Goal: Task Accomplishment & Management: Manage account settings

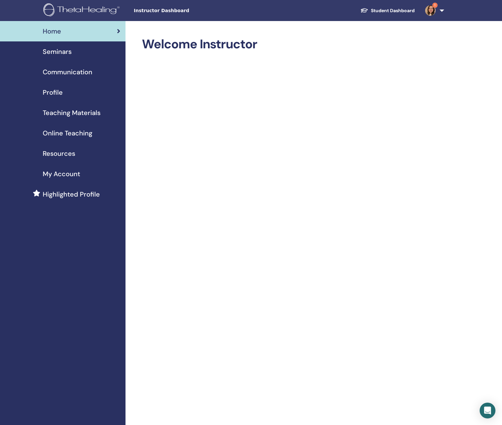
click at [429, 10] on img at bounding box center [430, 10] width 11 height 11
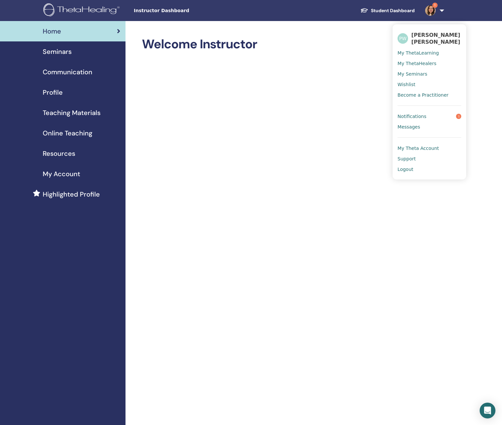
click at [405, 117] on span "Notifications" at bounding box center [412, 116] width 29 height 6
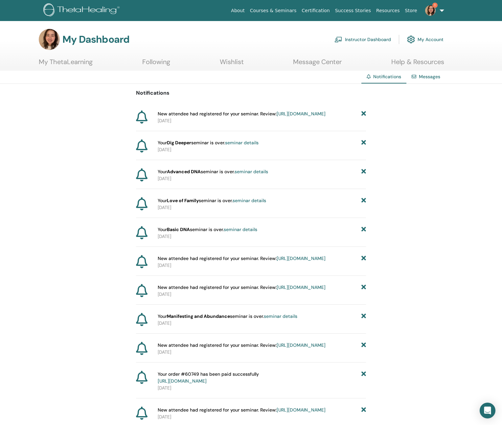
click at [277, 117] on link "https://member.thetahealing.com/instructor/seminar/371683/attendees" at bounding box center [301, 114] width 49 height 6
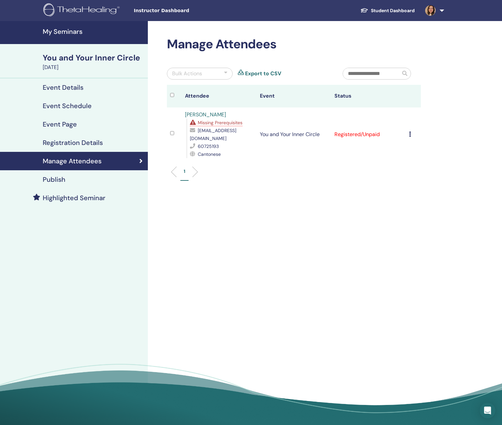
click at [240, 124] on span "Missing Prerequisites" at bounding box center [220, 123] width 45 height 6
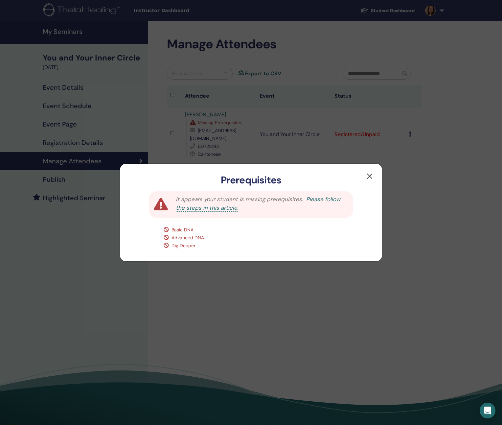
click at [370, 177] on button "button" at bounding box center [370, 176] width 11 height 11
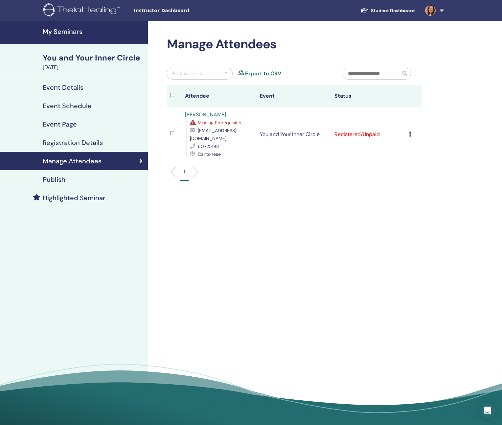
click at [74, 34] on h4 "My Seminars" at bounding box center [93, 32] width 101 height 8
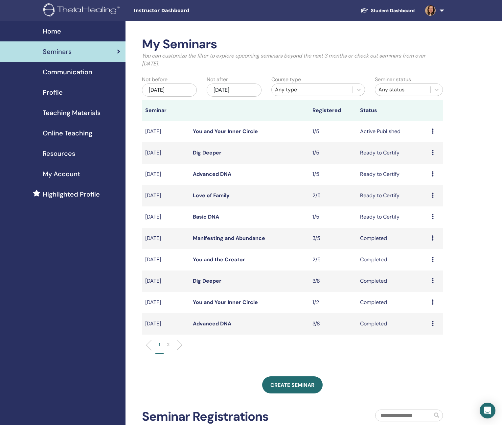
click at [169, 87] on div "May/23, 2025" at bounding box center [169, 89] width 55 height 13
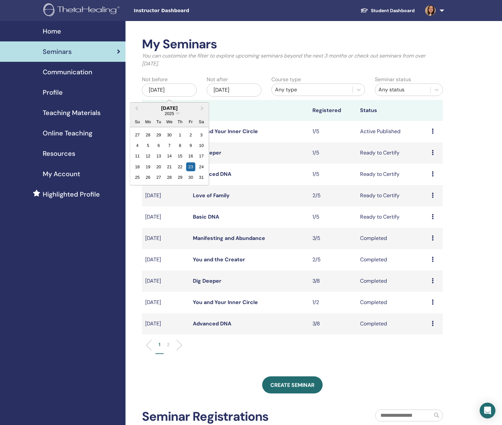
click at [171, 107] on div "May 2025" at bounding box center [169, 108] width 79 height 6
click at [176, 114] on div "2025" at bounding box center [169, 114] width 79 height 6
click at [176, 112] on div "2025" at bounding box center [169, 114] width 79 height 6
click at [179, 113] on span "Choose Date" at bounding box center [178, 112] width 4 height 4
click at [175, 192] on div "2020" at bounding box center [169, 192] width 39 height 7
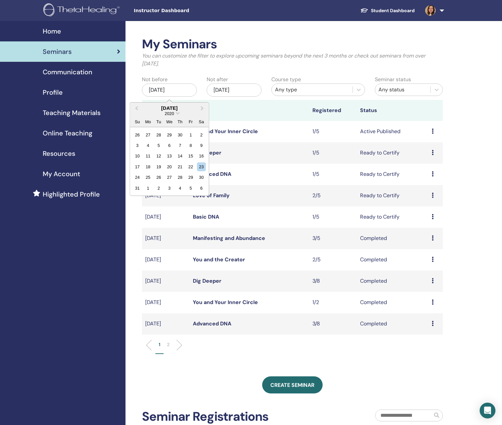
click at [236, 91] on div "Nov/23, 2025" at bounding box center [234, 89] width 55 height 13
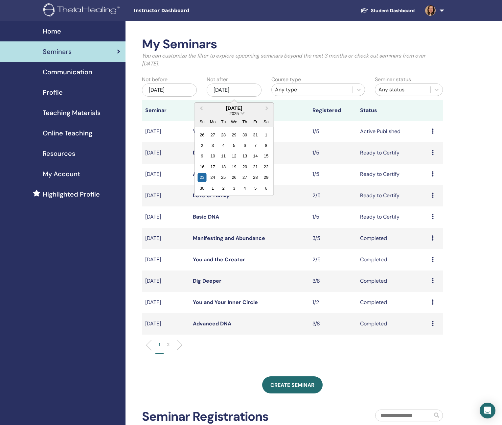
click at [236, 113] on span "2025" at bounding box center [233, 113] width 9 height 5
click at [241, 180] on div "2022" at bounding box center [234, 179] width 39 height 7
click at [313, 63] on p "You can customize the filter to explore upcoming seminars beyond the next 3 mon…" at bounding box center [292, 60] width 301 height 16
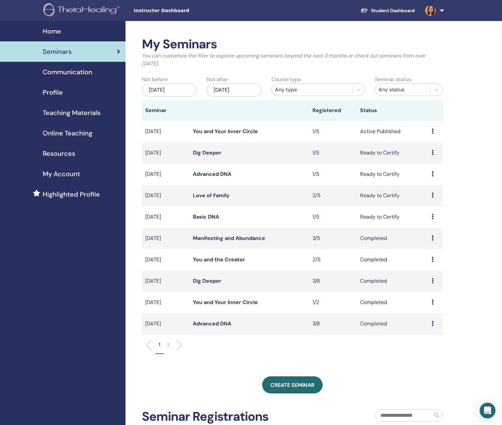
click at [327, 90] on div "Any type" at bounding box center [312, 90] width 74 height 8
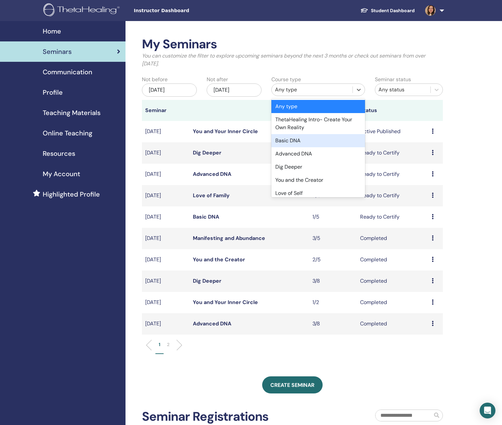
click at [321, 137] on div "Basic DNA" at bounding box center [319, 140] width 94 height 13
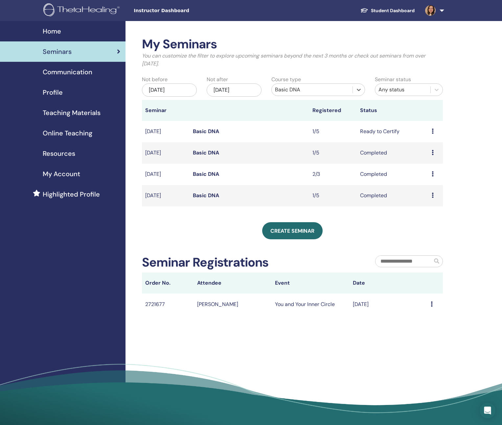
click at [202, 196] on link "Basic DNA" at bounding box center [206, 195] width 26 height 7
click at [169, 87] on div "May/23, 2025" at bounding box center [169, 89] width 55 height 13
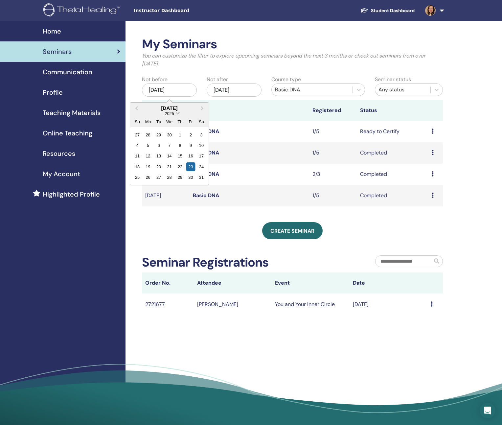
click at [174, 113] on span "2025" at bounding box center [169, 113] width 9 height 5
click at [175, 192] on div "2020" at bounding box center [169, 192] width 39 height 7
click at [200, 165] on div "23" at bounding box center [201, 166] width 9 height 9
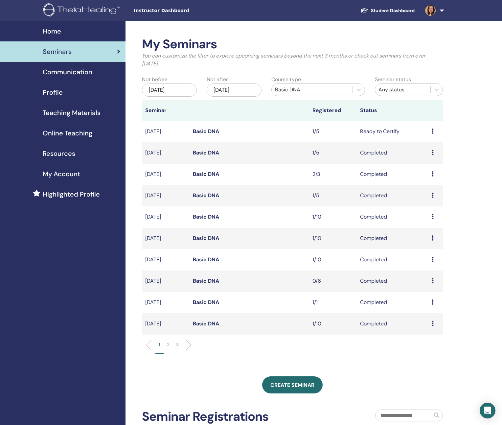
click at [248, 88] on div "Nov/23, 2025" at bounding box center [234, 89] width 55 height 13
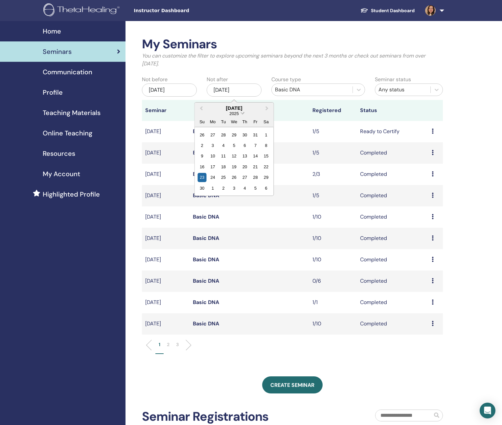
click at [241, 112] on span "Choose Date" at bounding box center [243, 112] width 4 height 4
click at [238, 180] on div "2022" at bounding box center [234, 179] width 39 height 7
click at [265, 174] on div "3" at bounding box center [266, 177] width 9 height 9
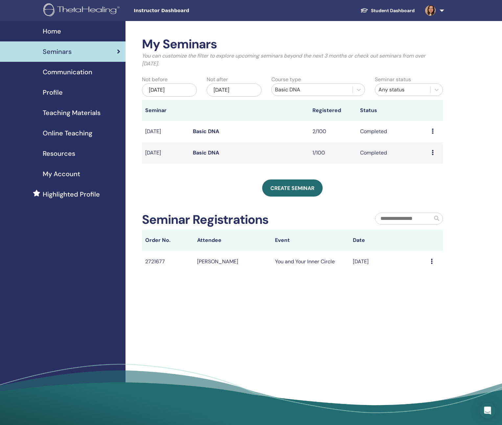
click at [201, 132] on link "Basic DNA" at bounding box center [206, 131] width 26 height 7
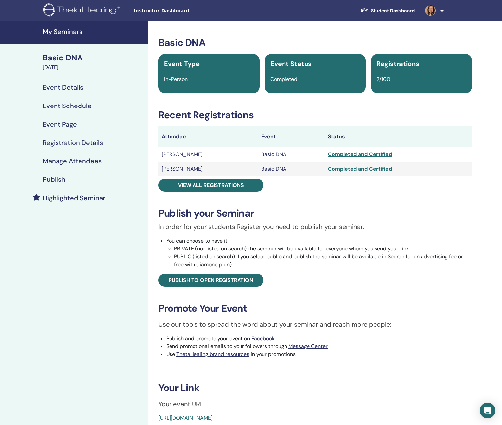
click at [192, 169] on td "Man Wai Chan" at bounding box center [208, 169] width 100 height 14
click at [266, 167] on td "Basic DNA" at bounding box center [291, 169] width 67 height 14
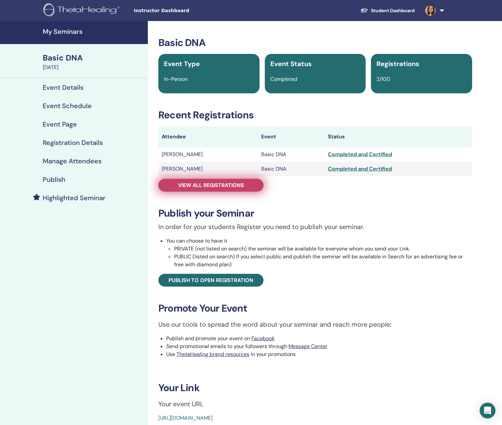
click at [247, 180] on link "View all registrations" at bounding box center [210, 185] width 105 height 13
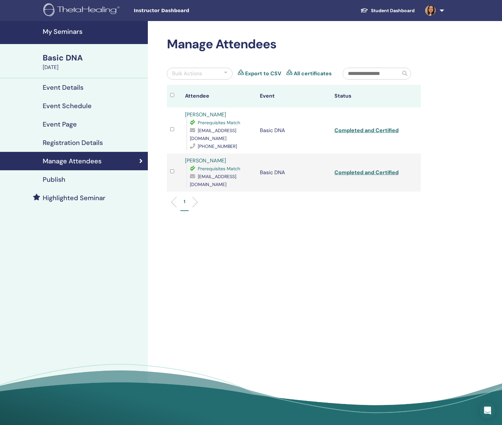
click at [218, 162] on link "Man Wai Chan" at bounding box center [205, 160] width 41 height 7
click at [207, 114] on link "Kwan Wing Lo" at bounding box center [205, 114] width 41 height 7
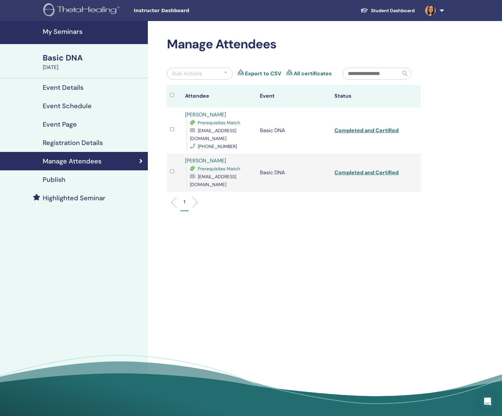
click at [54, 28] on h4 "My Seminars" at bounding box center [93, 32] width 101 height 8
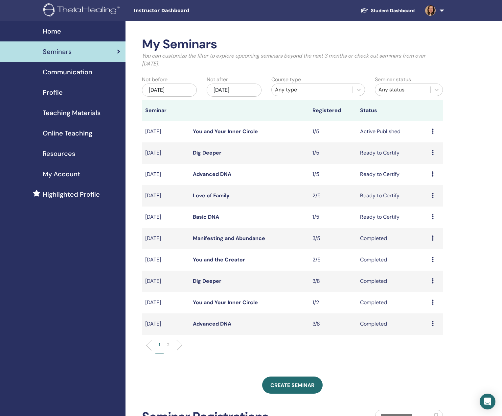
click at [226, 130] on link "You and Your Inner Circle" at bounding box center [225, 131] width 65 height 7
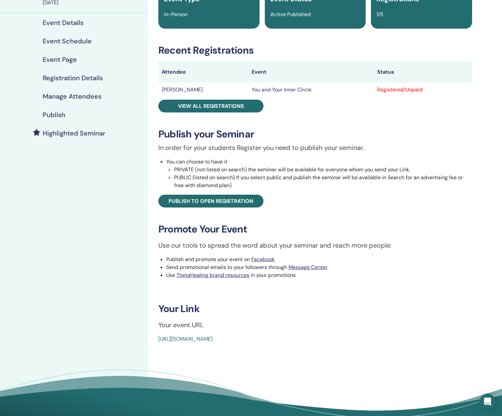
scroll to position [123, 0]
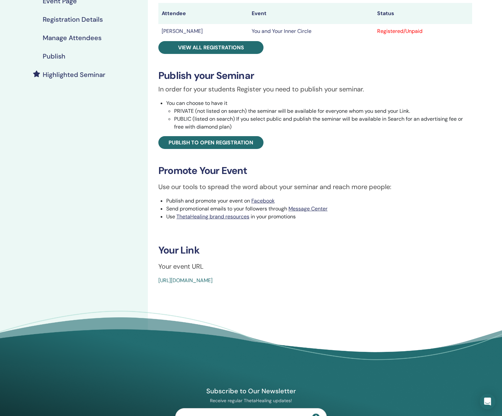
click at [213, 279] on link "[URL][DOMAIN_NAME]" at bounding box center [185, 280] width 54 height 7
